Goal: Task Accomplishment & Management: Manage account settings

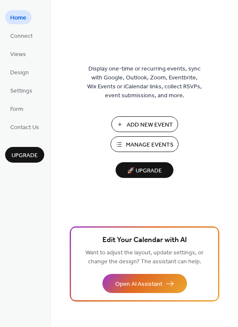
click at [132, 148] on span "Manage Events" at bounding box center [150, 145] width 48 height 9
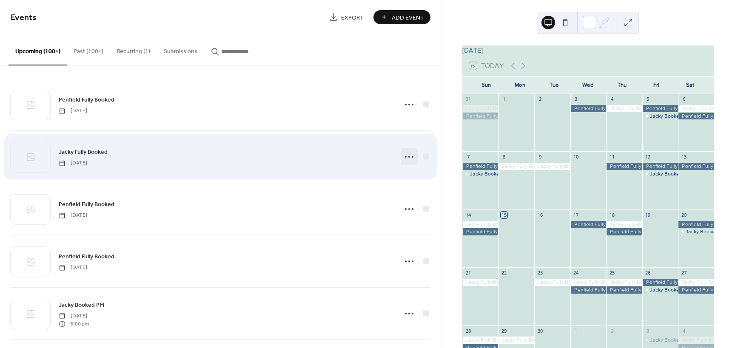
click at [405, 157] on icon at bounding box center [409, 157] width 14 height 14
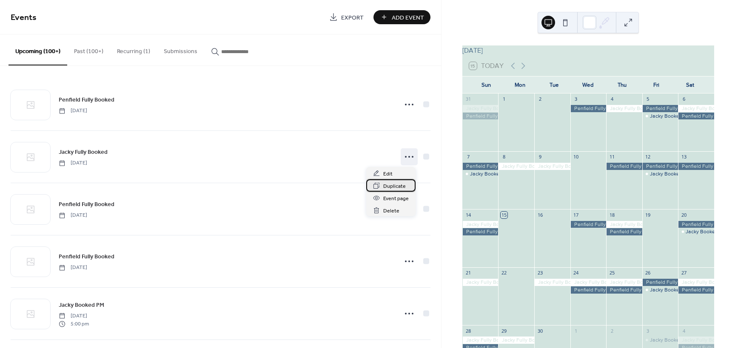
click at [402, 185] on span "Duplicate" at bounding box center [394, 186] width 23 height 9
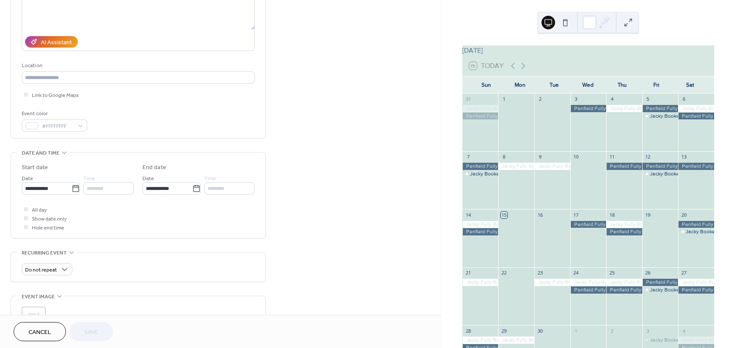
scroll to position [128, 0]
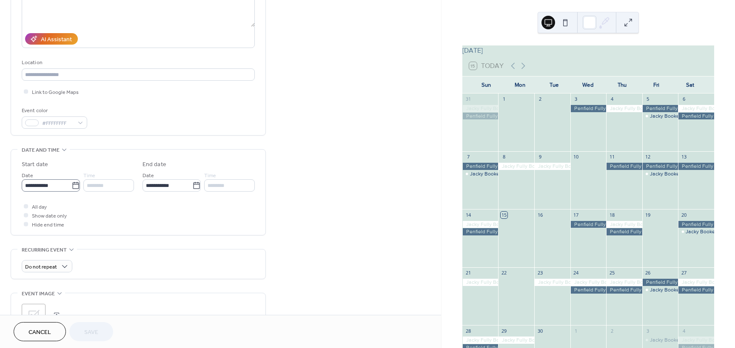
click at [74, 186] on icon at bounding box center [75, 186] width 9 height 9
click at [71, 186] on input "**********" at bounding box center [47, 185] width 50 height 12
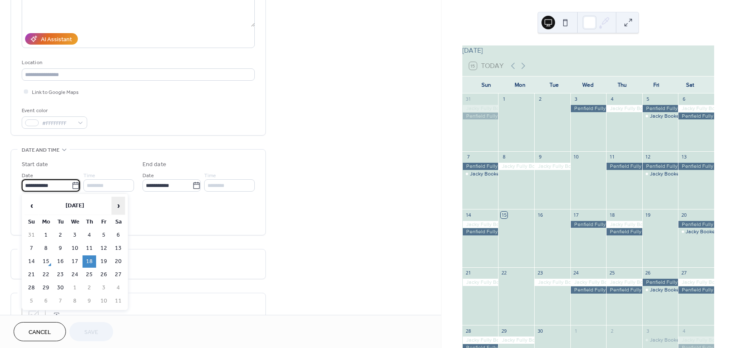
click at [119, 209] on span "›" at bounding box center [118, 205] width 13 height 17
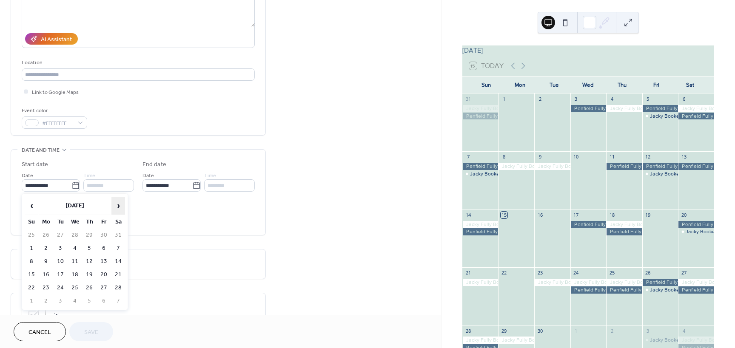
click at [119, 209] on span "›" at bounding box center [118, 205] width 13 height 17
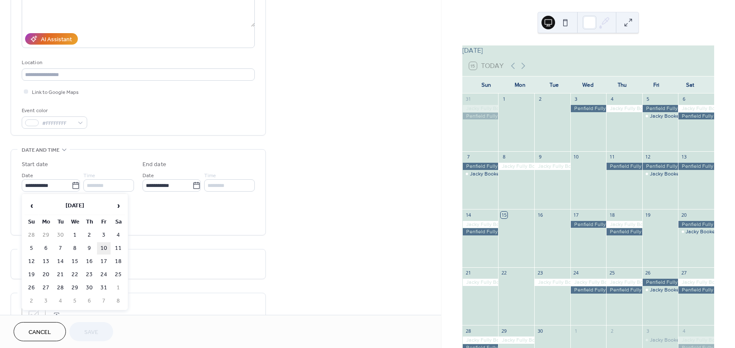
click at [105, 248] on td "10" at bounding box center [104, 248] width 14 height 12
type input "**********"
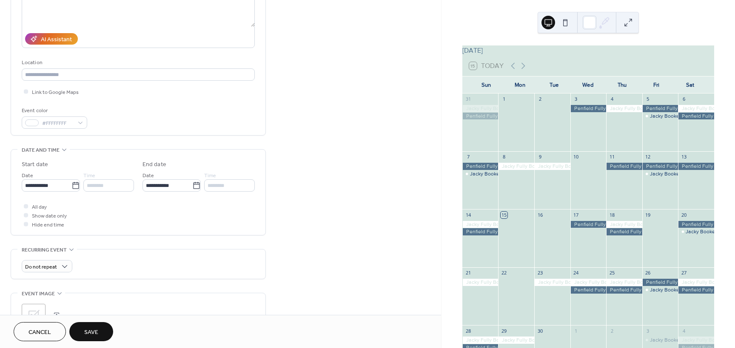
click at [95, 330] on span "Save" at bounding box center [91, 332] width 14 height 9
